Goal: Task Accomplishment & Management: Manage account settings

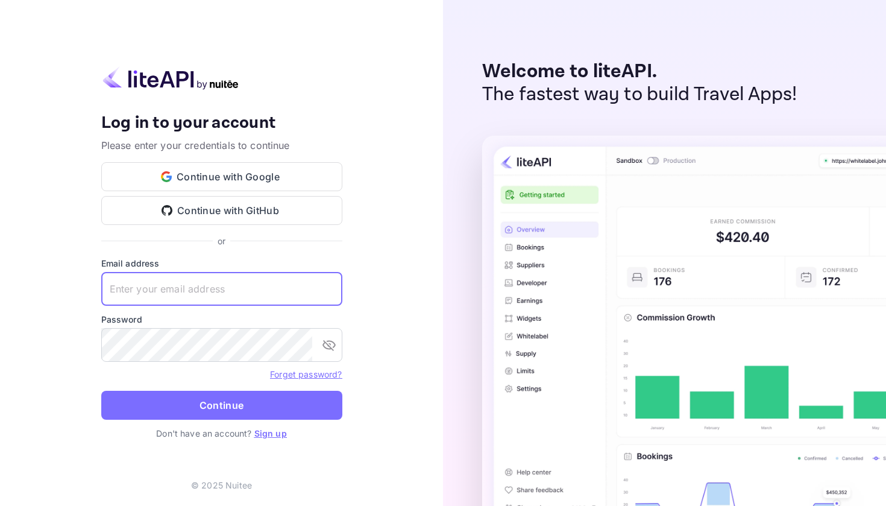
type input "[EMAIL_ADDRESS][PERSON_NAME][DOMAIN_NAME]"
click at [221, 405] on button "Continue" at bounding box center [221, 405] width 241 height 29
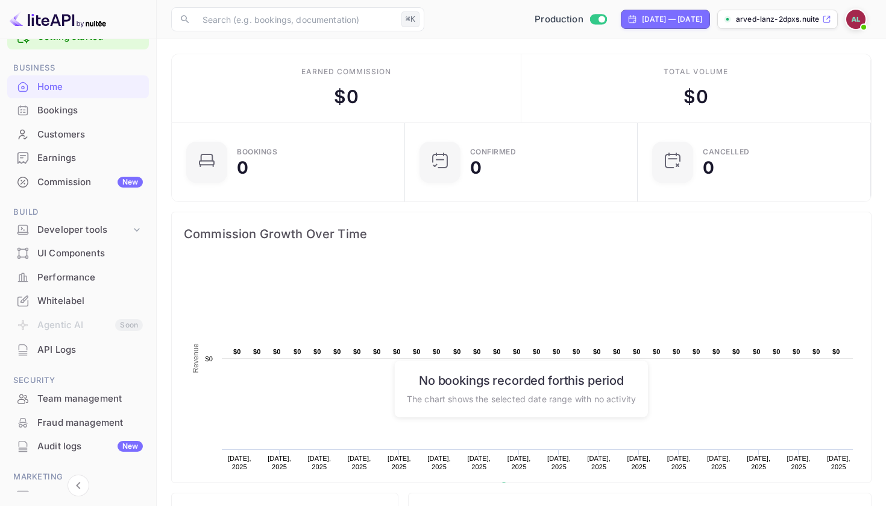
scroll to position [33, 0]
click at [61, 227] on div "Developer tools" at bounding box center [83, 229] width 93 height 14
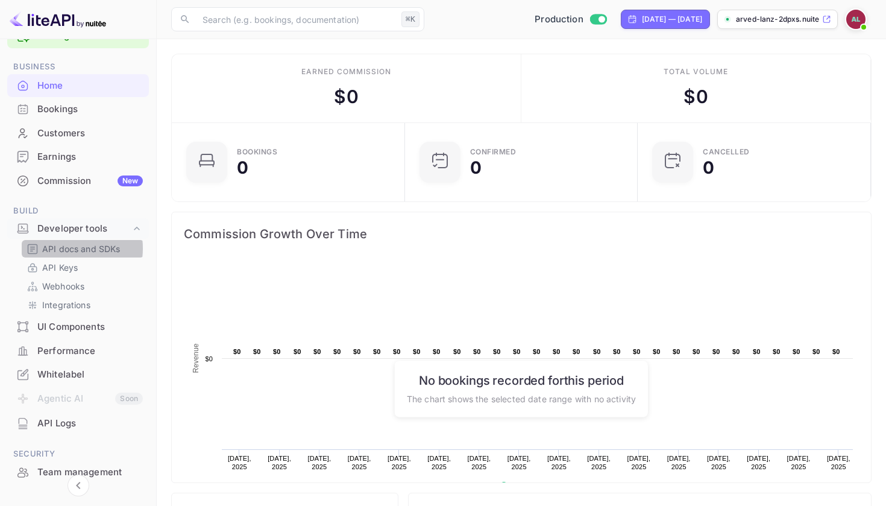
click at [61, 246] on p "API docs and SDKs" at bounding box center [81, 248] width 78 height 13
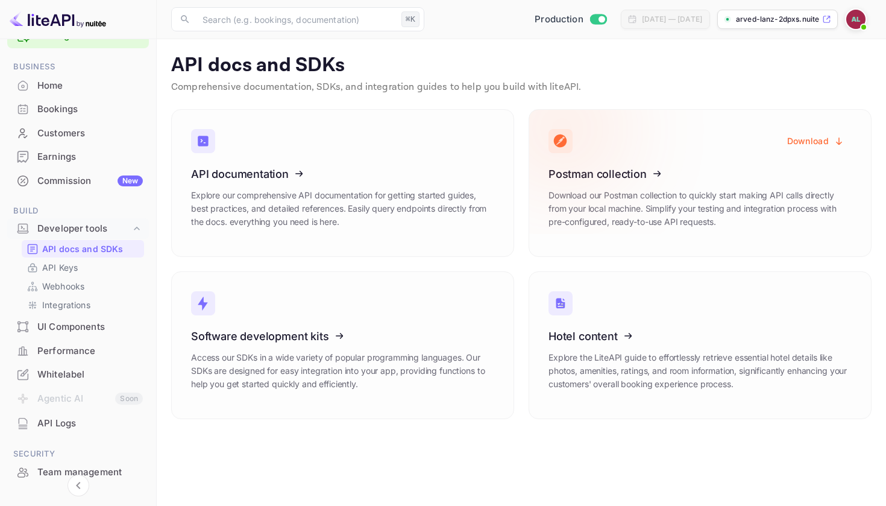
click at [570, 174] on icon at bounding box center [623, 172] width 188 height 124
click at [810, 138] on button "Download" at bounding box center [816, 141] width 72 height 24
click at [611, 440] on main "API docs and SDKs Comprehensive documentation, SDKs, and integration guides to …" at bounding box center [522, 272] width 730 height 467
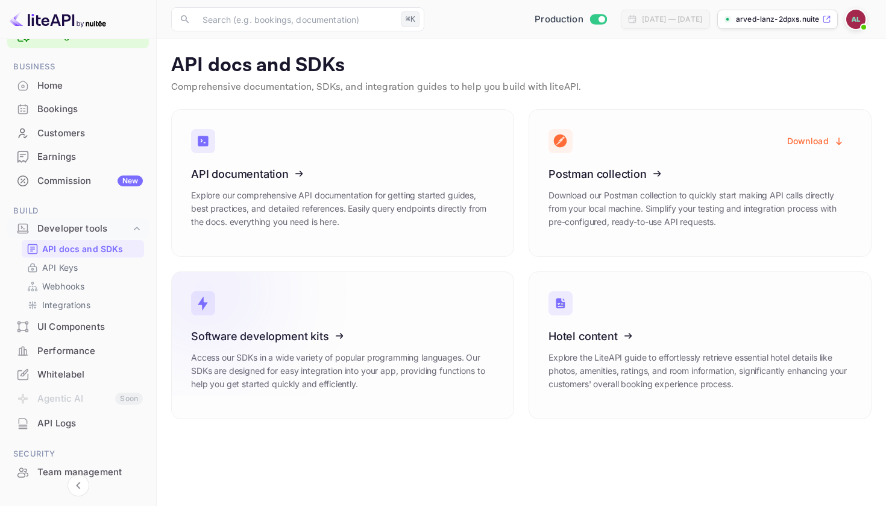
click at [304, 336] on icon at bounding box center [266, 334] width 188 height 124
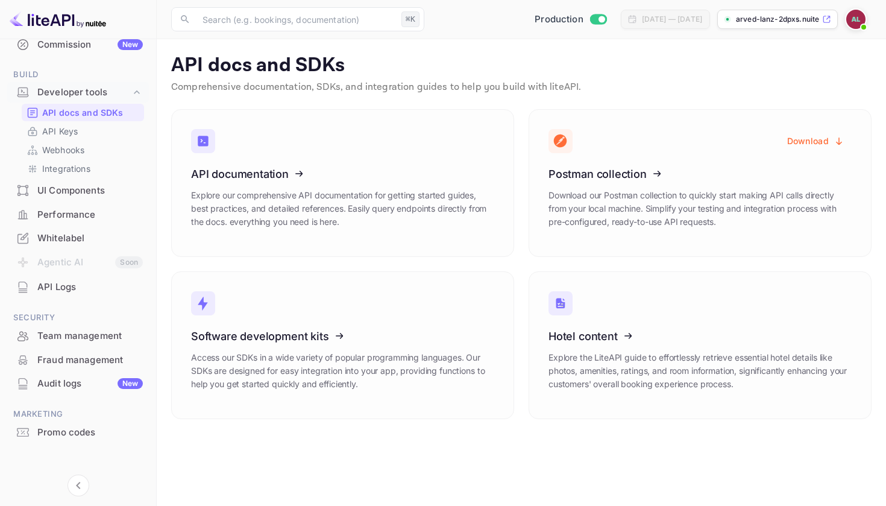
scroll to position [168, 0]
click at [55, 228] on div "Whitelabel" at bounding box center [78, 239] width 142 height 24
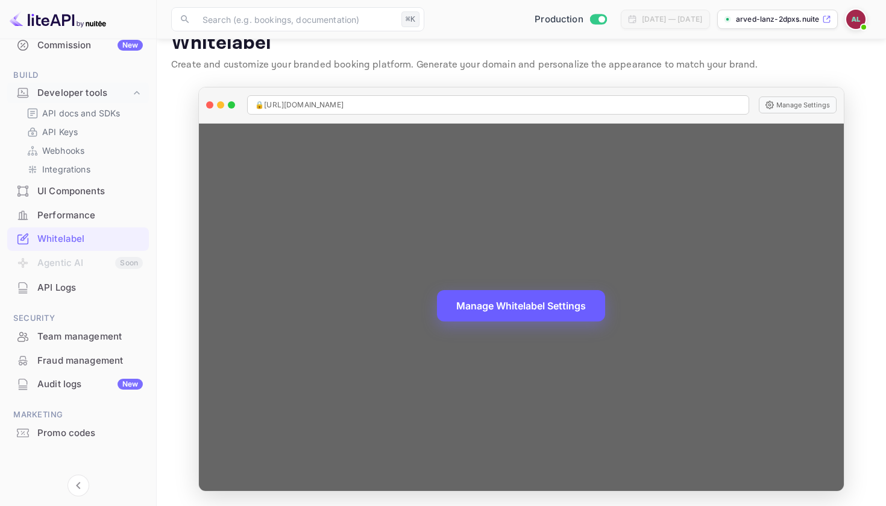
scroll to position [22, 0]
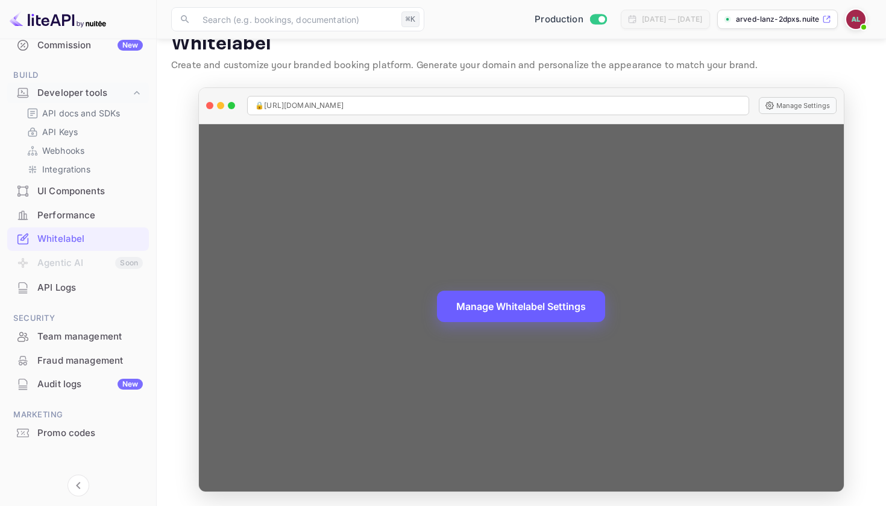
click at [491, 298] on button "Manage Whitelabel Settings" at bounding box center [521, 306] width 168 height 31
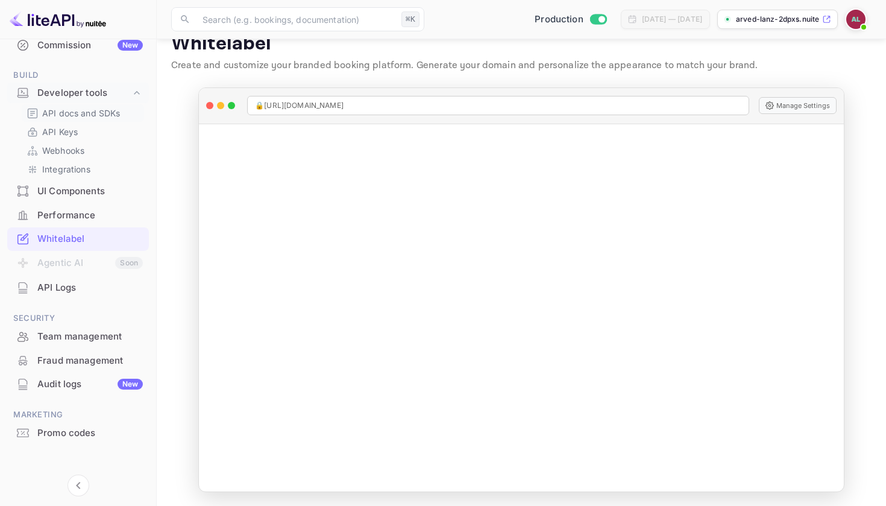
click at [92, 116] on p "API docs and SDKs" at bounding box center [81, 113] width 78 height 13
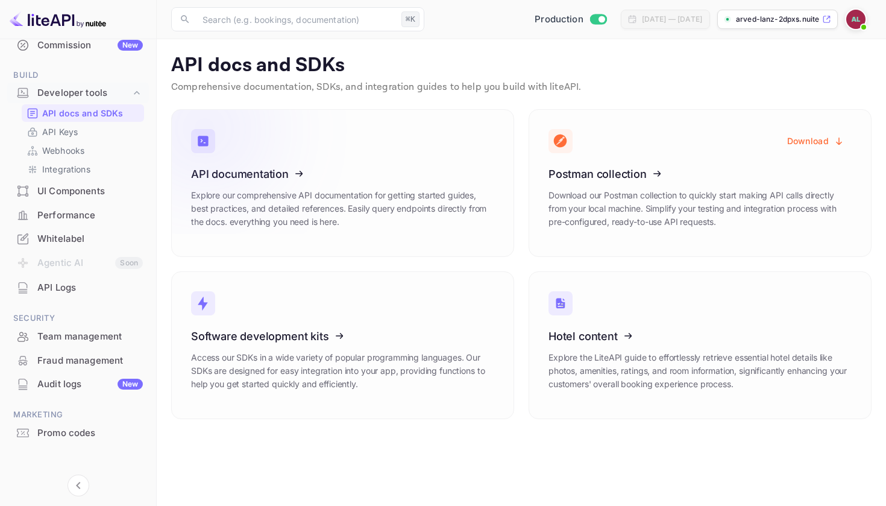
click at [241, 165] on icon at bounding box center [266, 172] width 188 height 124
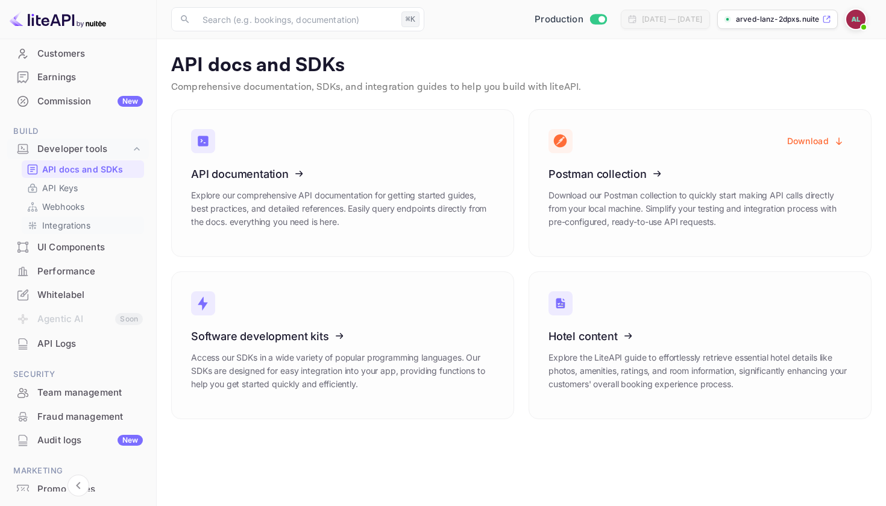
scroll to position [107, 0]
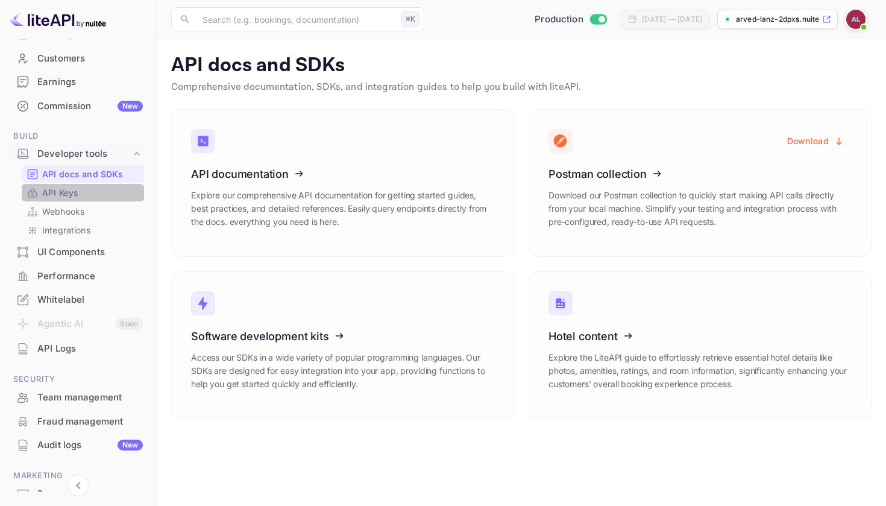
click at [65, 195] on p "API Keys" at bounding box center [60, 192] width 36 height 13
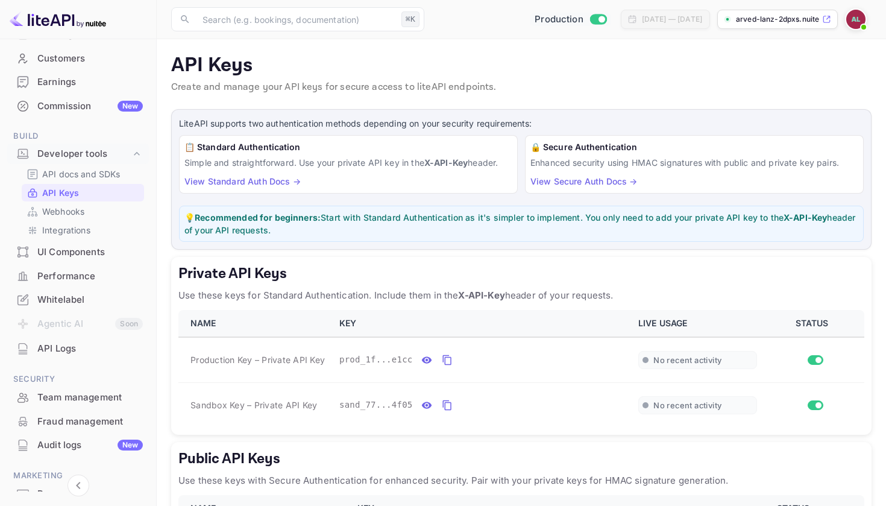
click at [590, 20] on input "Switch to Sandbox mode" at bounding box center [602, 19] width 24 height 8
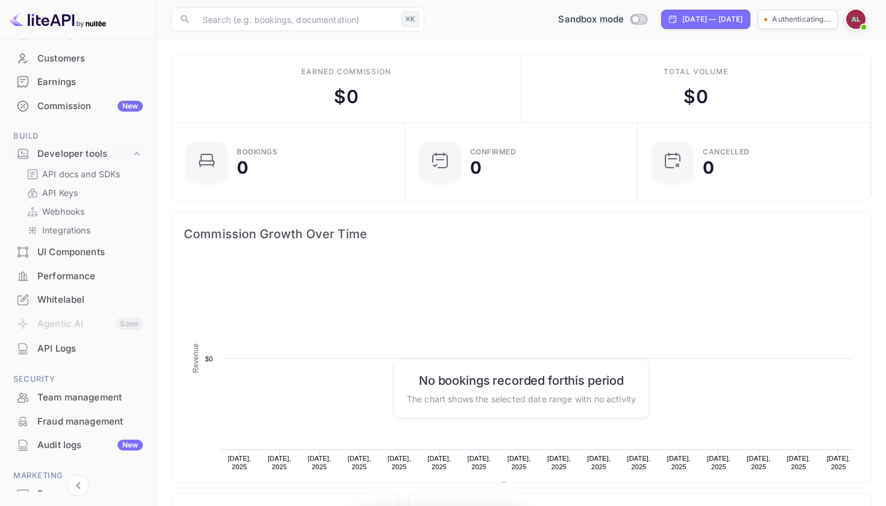
scroll to position [196, 225]
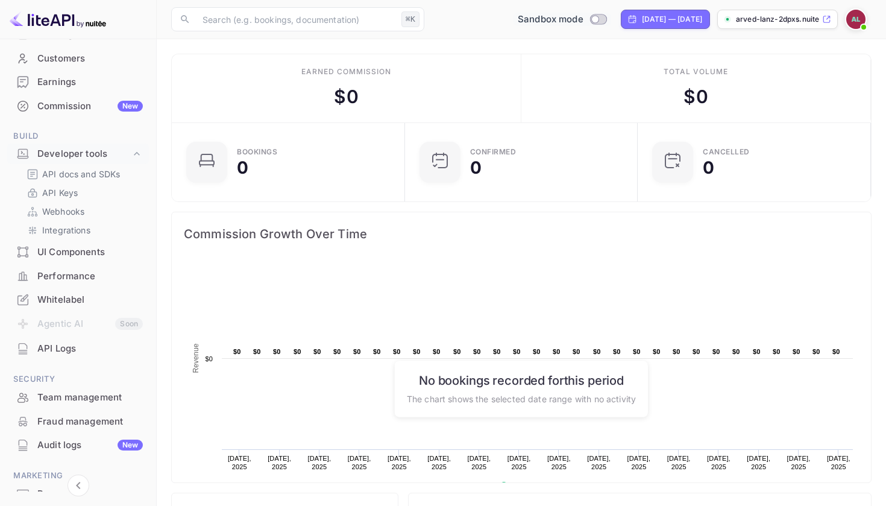
click at [66, 181] on div "API docs and SDKs API Keys Webhooks Integrations" at bounding box center [78, 202] width 142 height 74
click at [66, 189] on p "API Keys" at bounding box center [60, 192] width 36 height 13
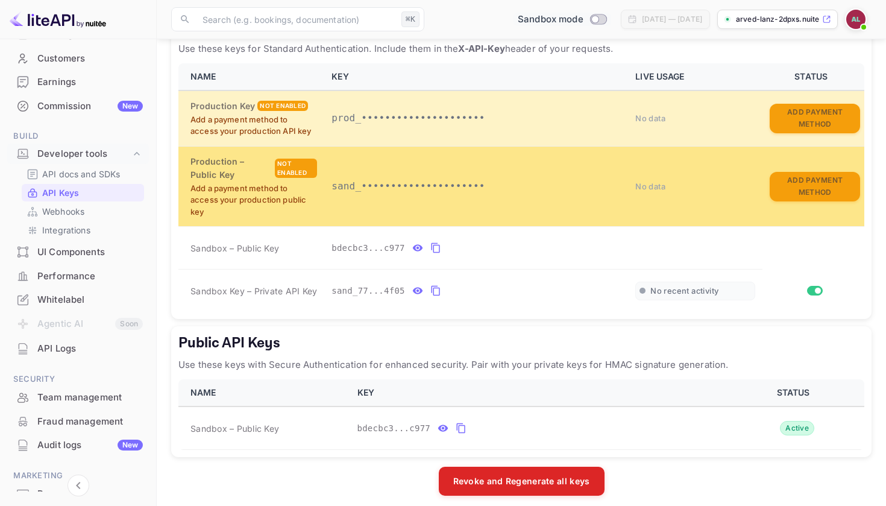
scroll to position [247, 0]
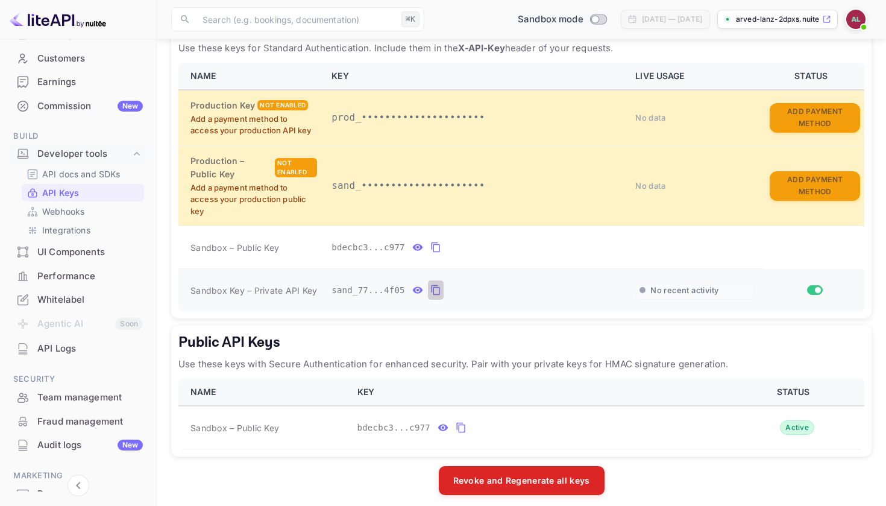
click at [436, 285] on icon "private api keys table" at bounding box center [435, 290] width 11 height 14
